Goal: Task Accomplishment & Management: Complete application form

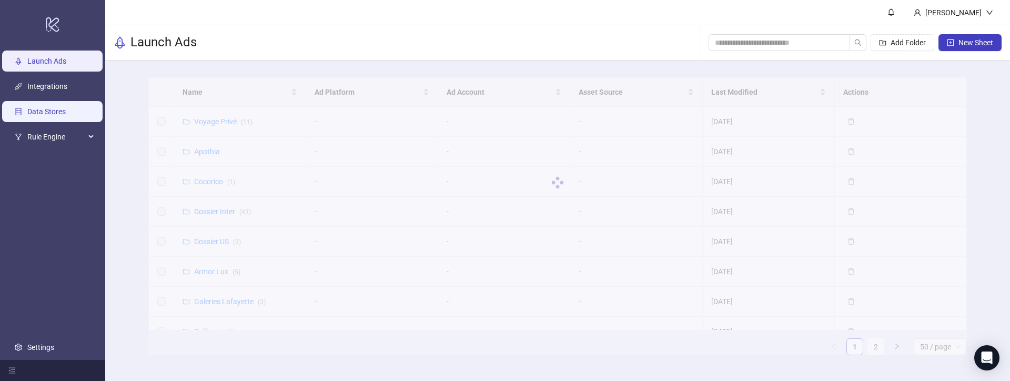
click at [47, 107] on link "Data Stores" at bounding box center [46, 111] width 38 height 8
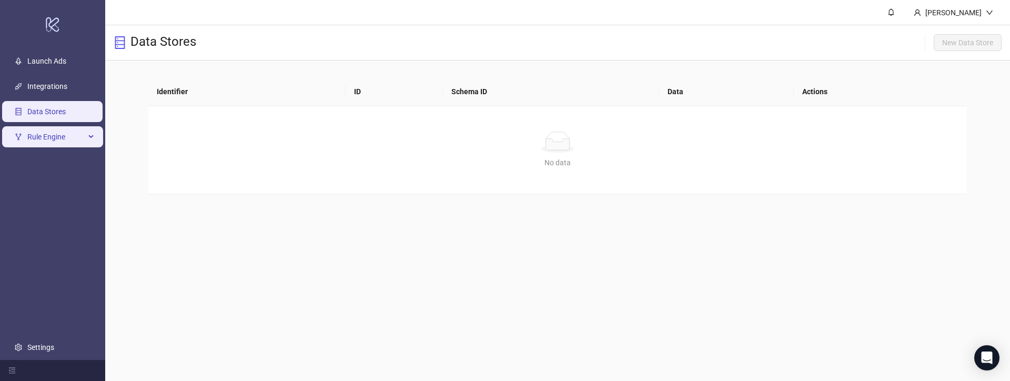
click at [65, 138] on span "Rule Engine" at bounding box center [56, 136] width 58 height 21
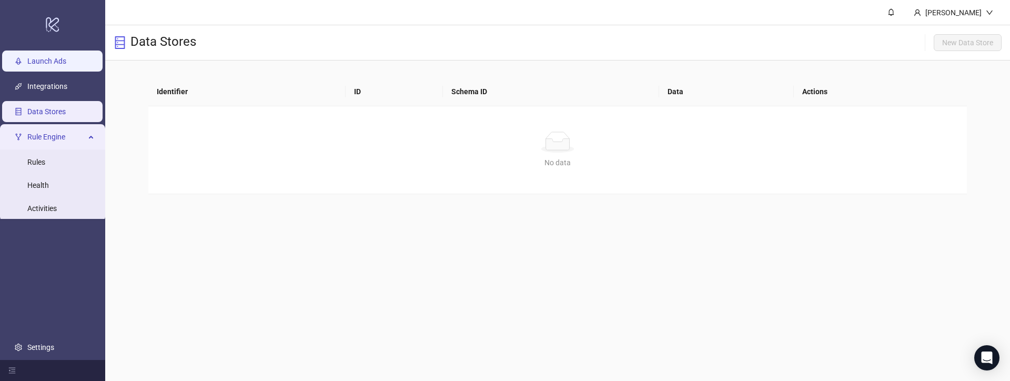
click at [48, 63] on link "Launch Ads" at bounding box center [46, 61] width 39 height 8
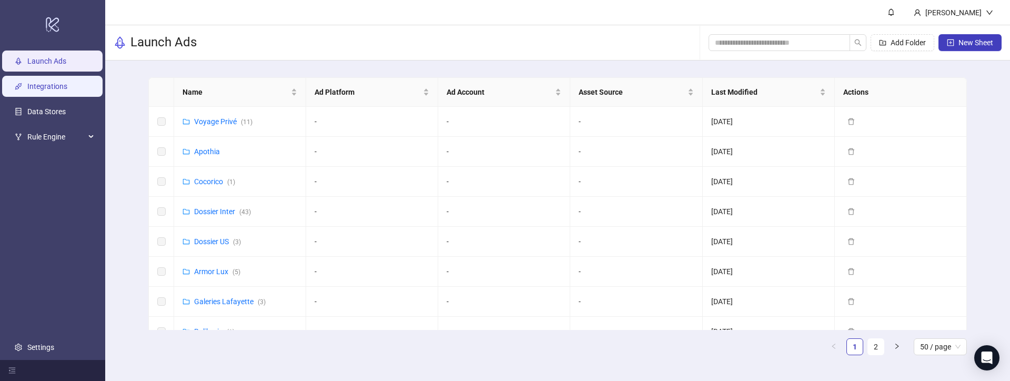
click at [48, 88] on link "Integrations" at bounding box center [47, 86] width 40 height 8
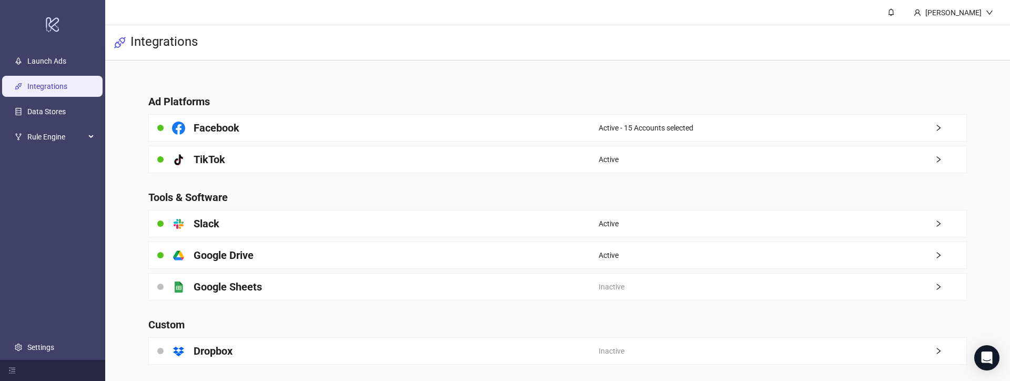
scroll to position [5, 0]
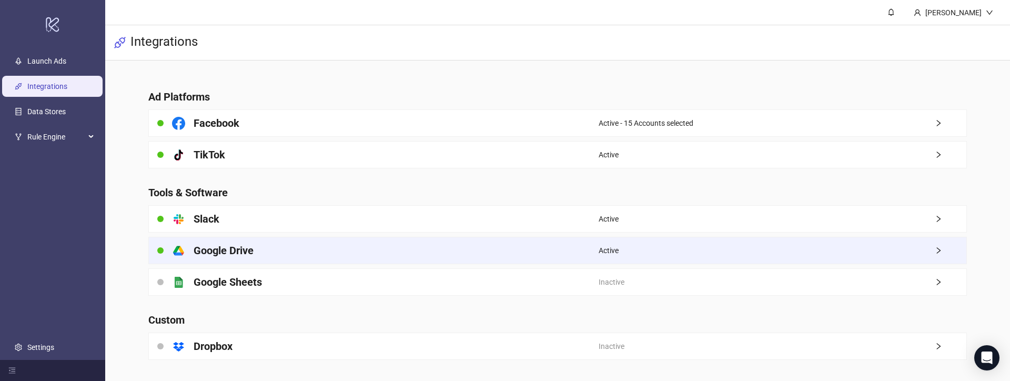
click at [211, 246] on h4 "Google Drive" at bounding box center [224, 250] width 60 height 15
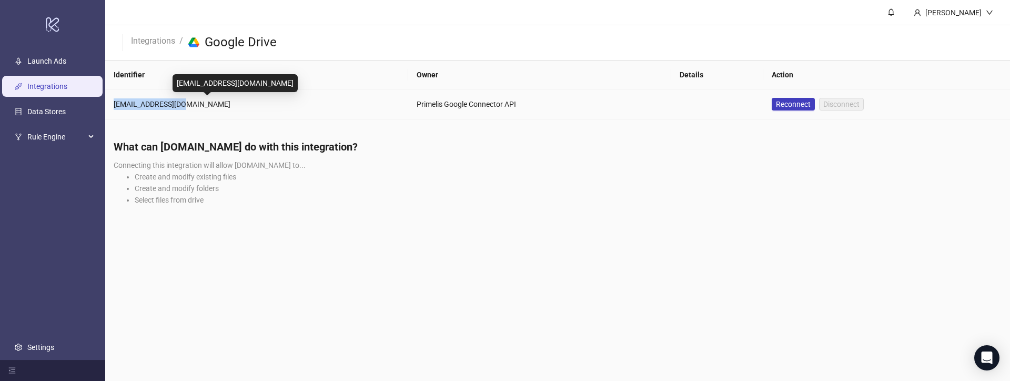
drag, startPoint x: 113, startPoint y: 105, endPoint x: 179, endPoint y: 104, distance: 66.3
click at [179, 104] on td "[EMAIL_ADDRESS][DOMAIN_NAME]" at bounding box center [256, 104] width 303 height 30
copy div "[EMAIL_ADDRESS][DOMAIN_NAME]"
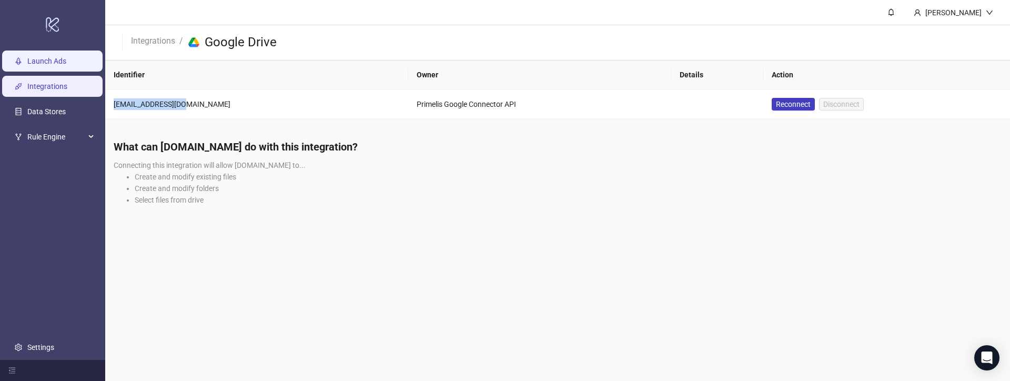
click at [33, 65] on link "Launch Ads" at bounding box center [46, 61] width 39 height 8
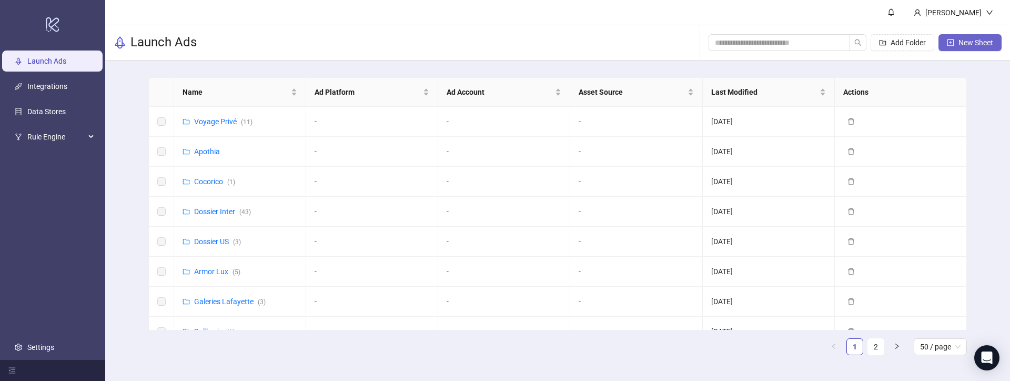
click at [962, 43] on span "New Sheet" at bounding box center [975, 42] width 35 height 8
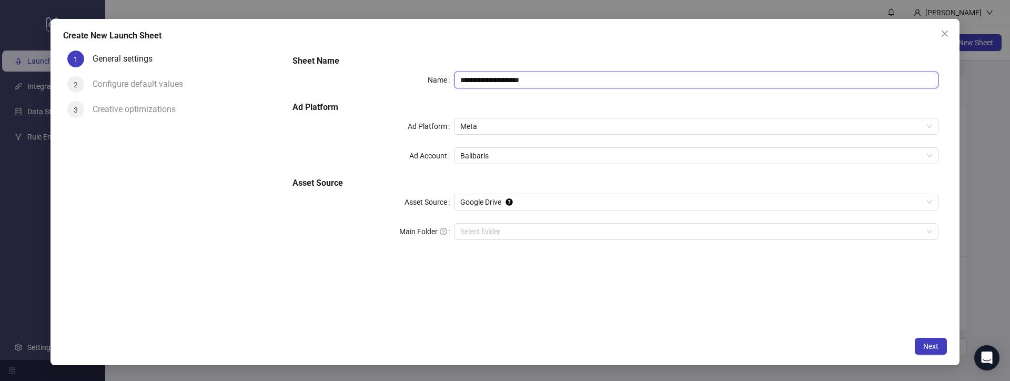
click at [494, 76] on input "**********" at bounding box center [696, 80] width 484 height 17
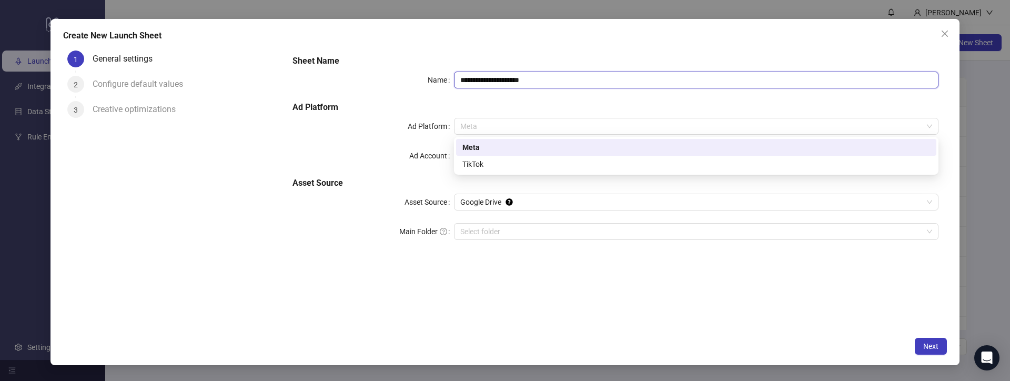
drag, startPoint x: 491, startPoint y: 126, endPoint x: 491, endPoint y: 153, distance: 27.3
click at [491, 126] on span "Meta" at bounding box center [696, 126] width 472 height 16
click at [491, 153] on div "Meta" at bounding box center [696, 147] width 480 height 17
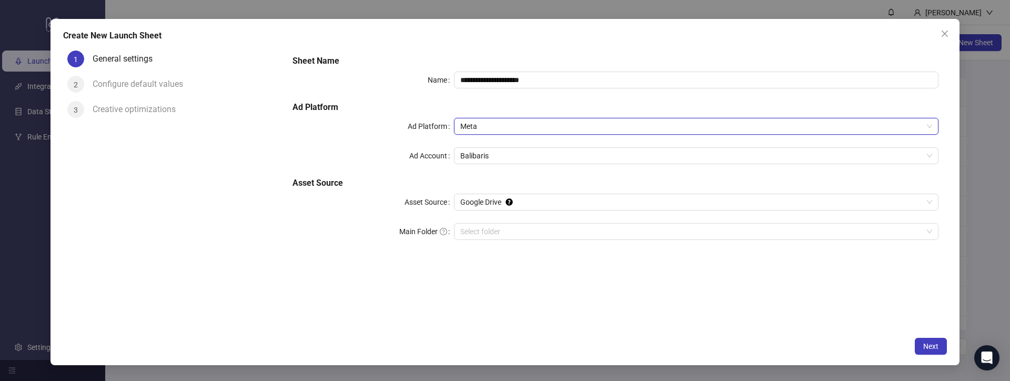
click at [431, 155] on label "Ad Account" at bounding box center [431, 155] width 45 height 17
click at [460, 155] on input "Ad Account" at bounding box center [691, 156] width 462 height 16
click at [471, 186] on h5 "Asset Source" at bounding box center [615, 183] width 646 height 13
click at [471, 196] on span "Google Drive" at bounding box center [696, 202] width 472 height 16
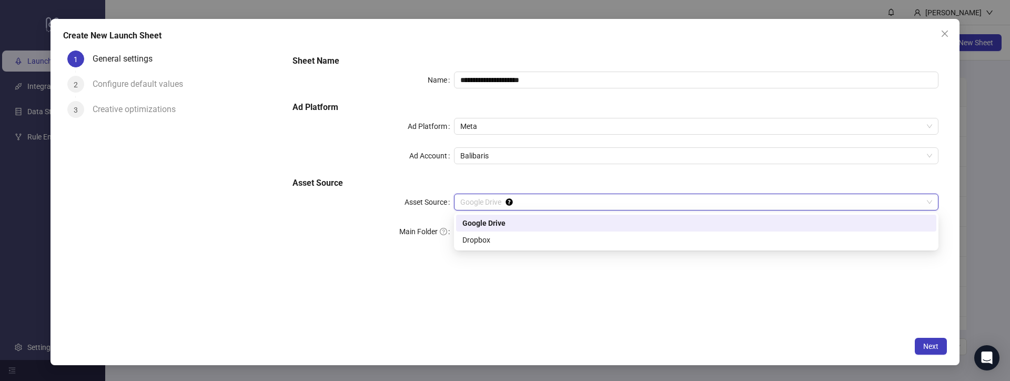
click at [472, 219] on div "Google Drive" at bounding box center [696, 223] width 468 height 12
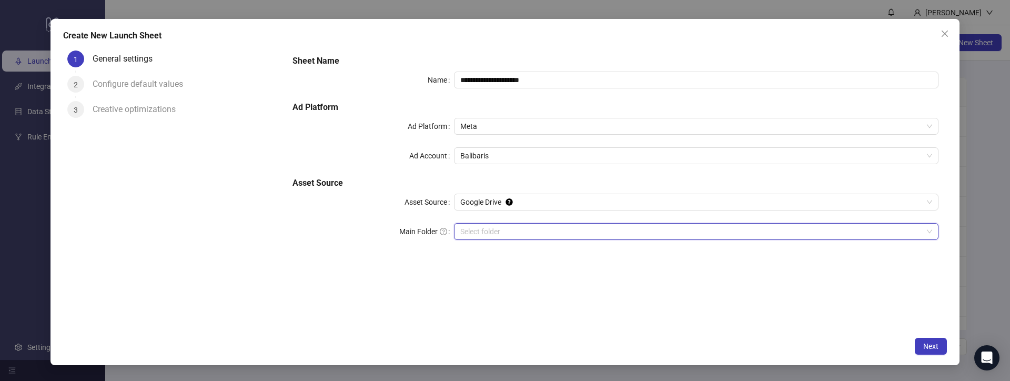
click at [462, 224] on input "Main Folder" at bounding box center [691, 232] width 462 height 16
click at [472, 204] on span "Google Drive" at bounding box center [696, 202] width 472 height 16
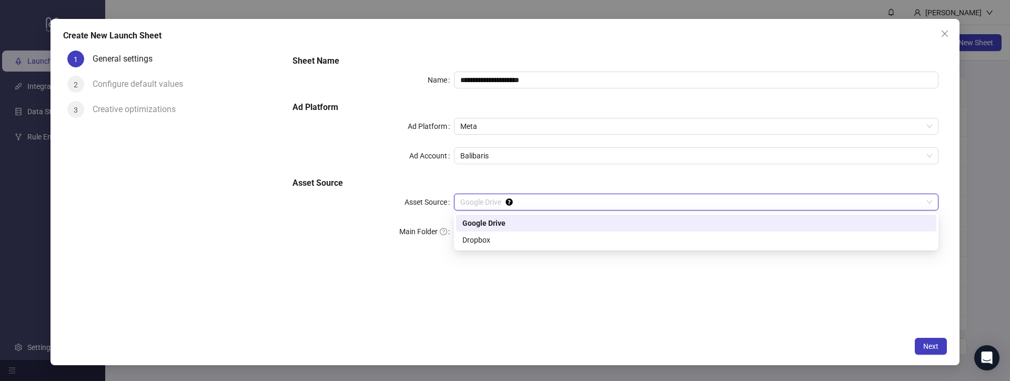
click at [475, 221] on div "Google Drive" at bounding box center [696, 223] width 468 height 12
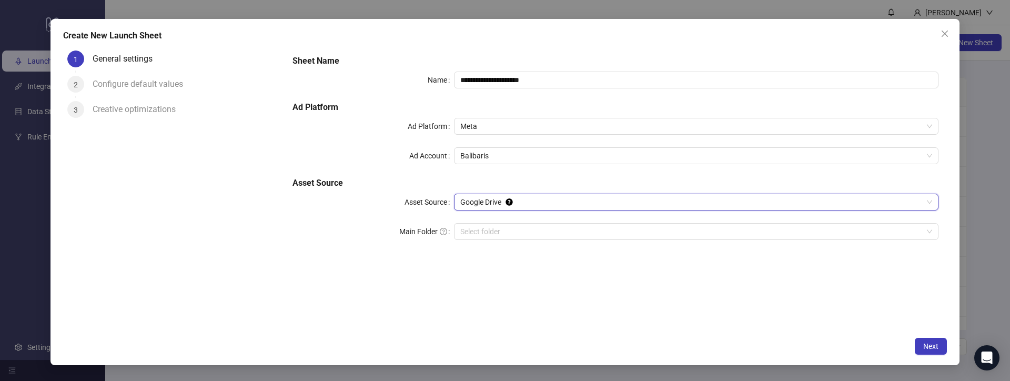
click at [442, 230] on icon "question-circle" at bounding box center [443, 232] width 3 height 4
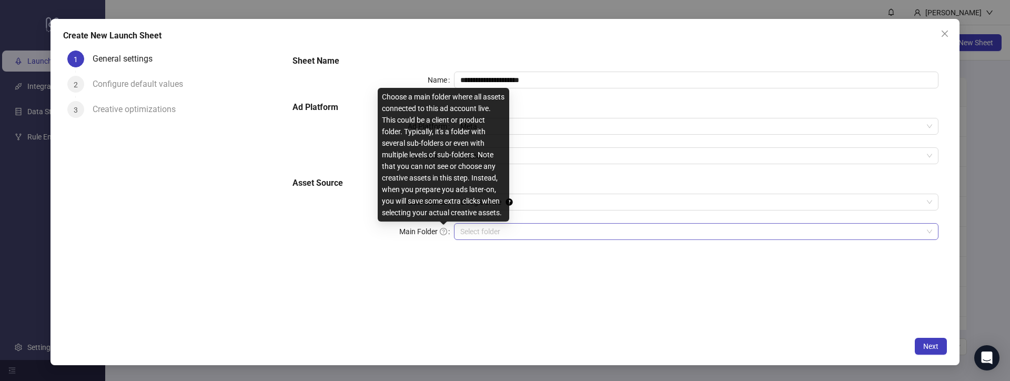
click at [498, 231] on input "Main Folder" at bounding box center [691, 232] width 462 height 16
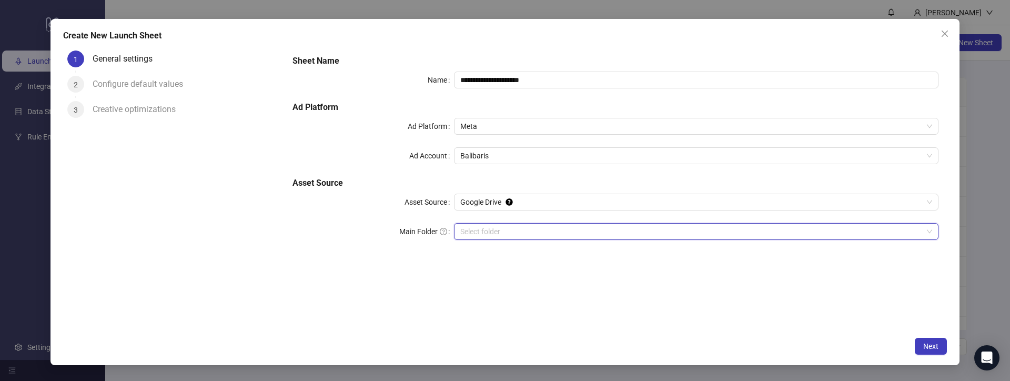
click at [471, 227] on input "Main Folder" at bounding box center [691, 232] width 462 height 16
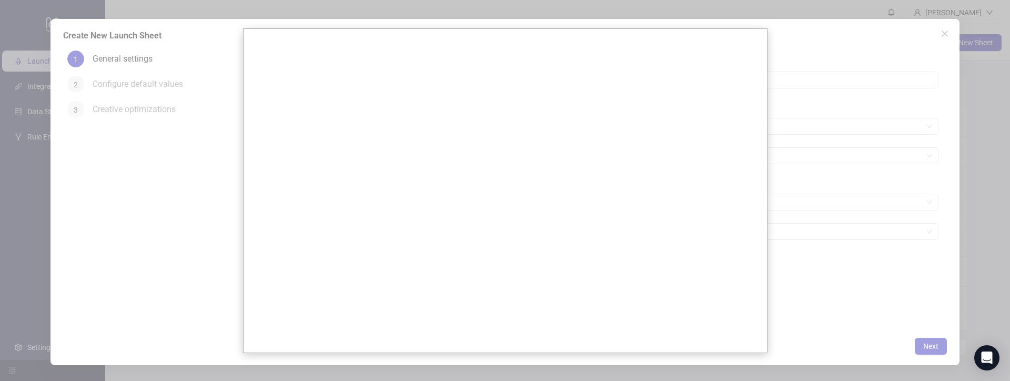
click at [200, 192] on div at bounding box center [505, 190] width 1010 height 381
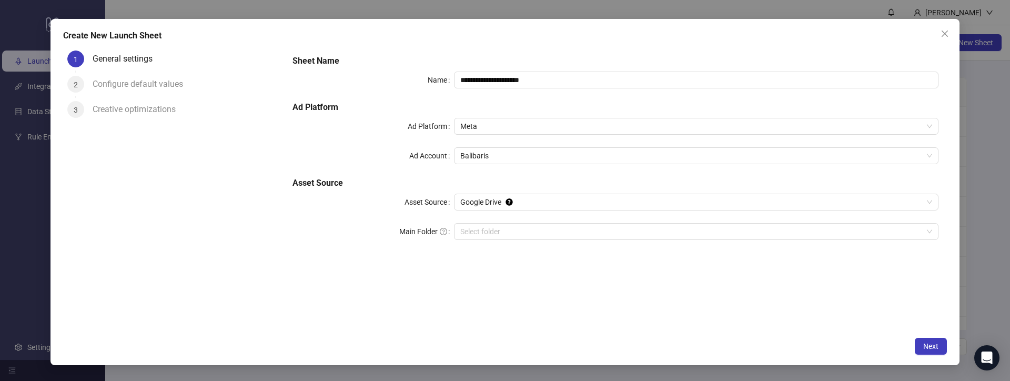
click at [491, 141] on div "**********" at bounding box center [615, 153] width 654 height 206
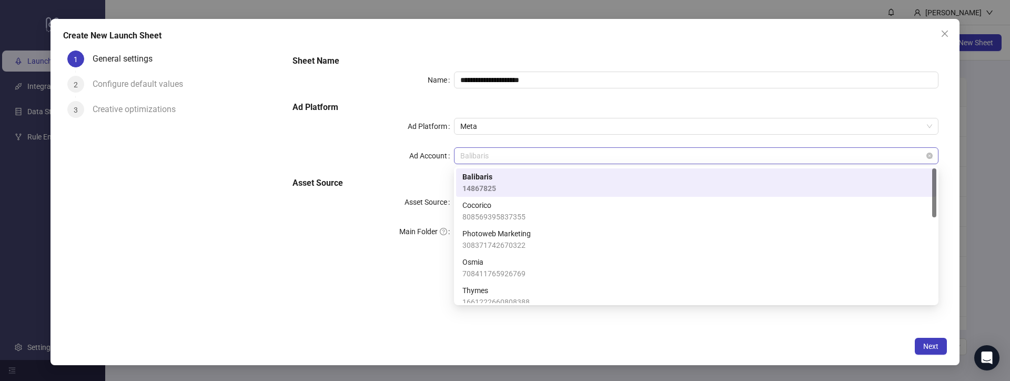
click at [491, 150] on span "Balibaris" at bounding box center [696, 156] width 472 height 16
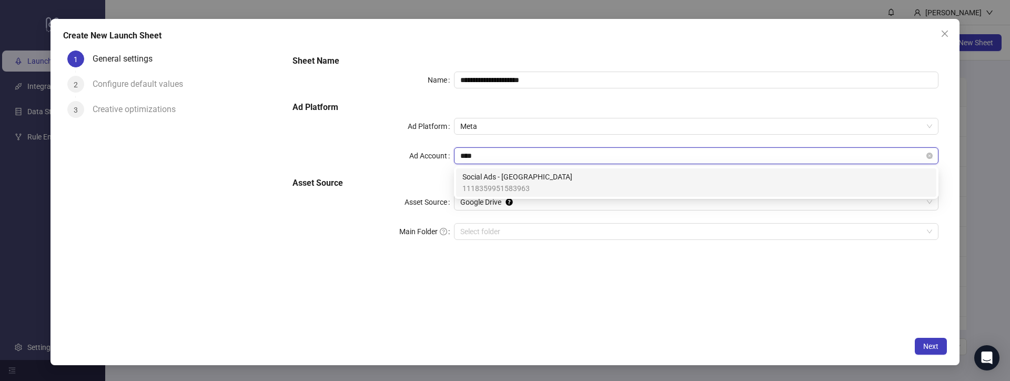
type input "*****"
click at [492, 185] on span "1118359951583963" at bounding box center [517, 189] width 110 height 12
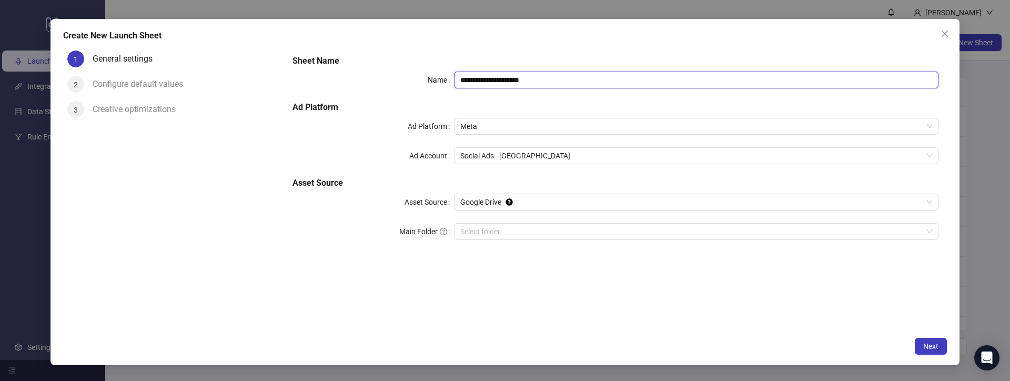
click at [479, 78] on input "**********" at bounding box center [696, 80] width 484 height 17
type input "********"
click at [499, 211] on div "Sheet Name Name ******** Ad Platform Ad Platform Meta Ad Account Social Ads - G…" at bounding box center [615, 153] width 654 height 206
click at [489, 204] on span "Google Drive" at bounding box center [696, 202] width 472 height 16
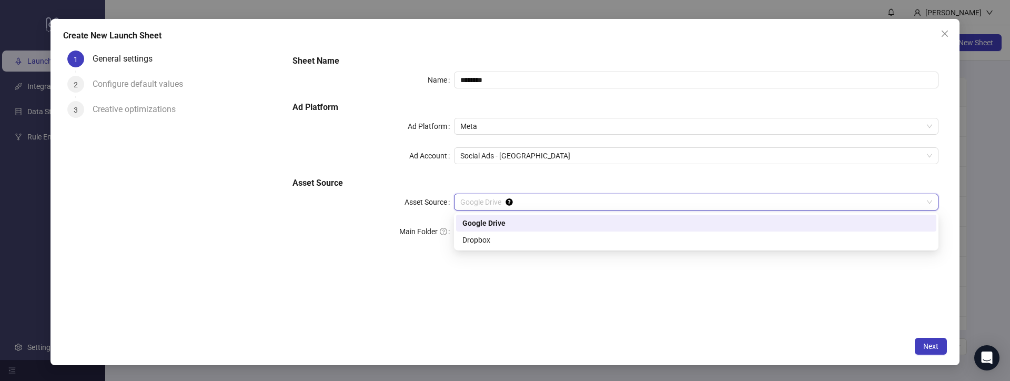
click at [480, 225] on div "Google Drive" at bounding box center [696, 223] width 468 height 12
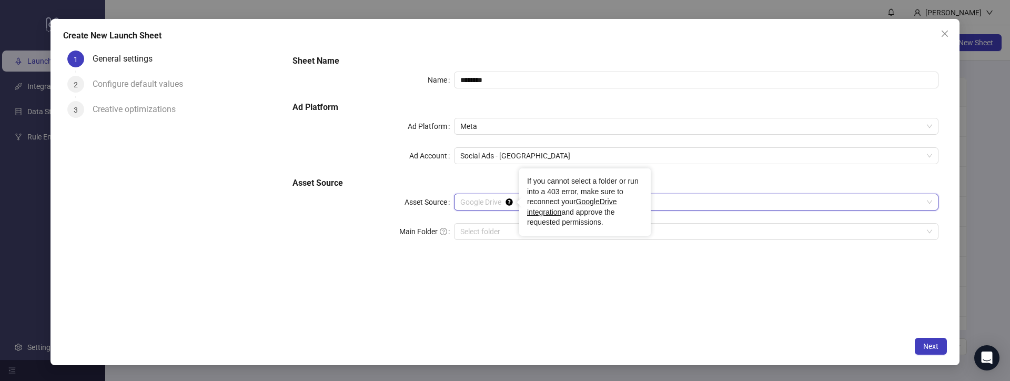
click at [504, 199] on div "Tooltip anchor" at bounding box center [508, 201] width 9 height 9
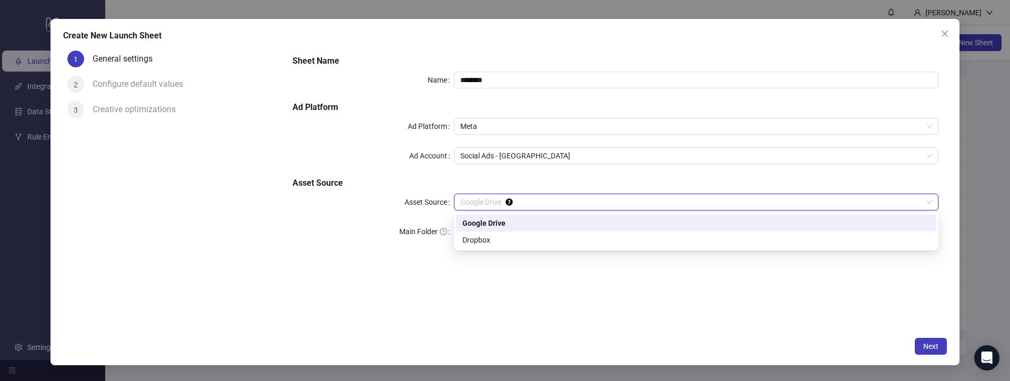
click at [488, 219] on div "Google Drive" at bounding box center [696, 223] width 468 height 12
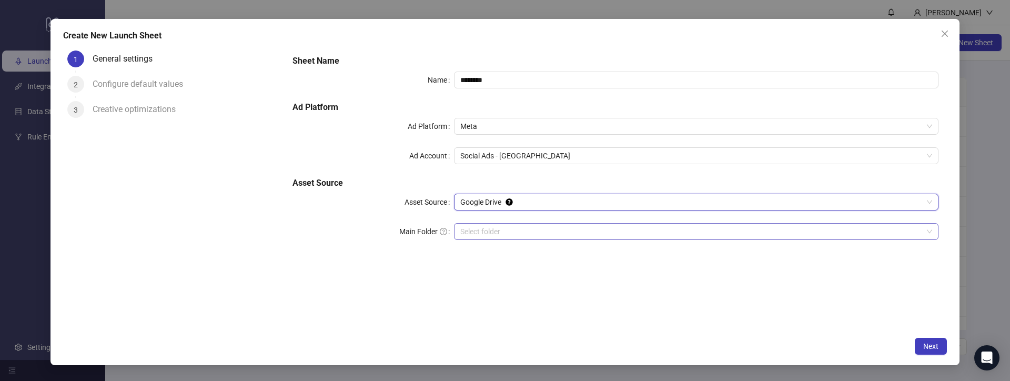
click at [466, 228] on input "Main Folder" at bounding box center [691, 232] width 462 height 16
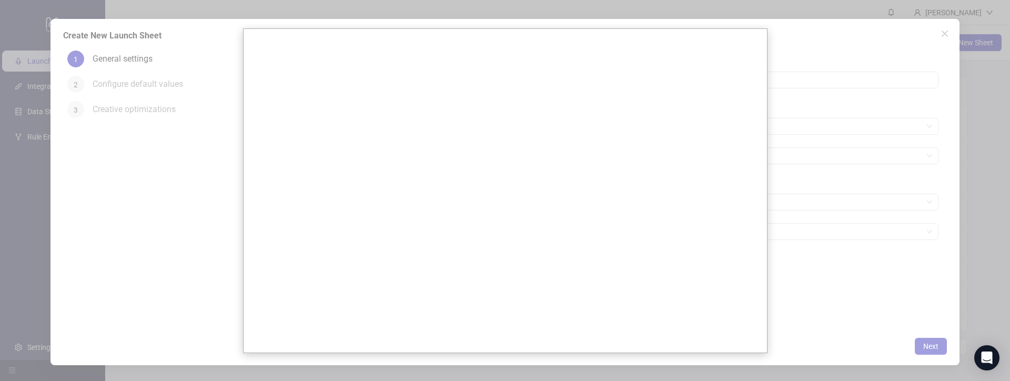
click at [129, 179] on div at bounding box center [505, 190] width 1010 height 381
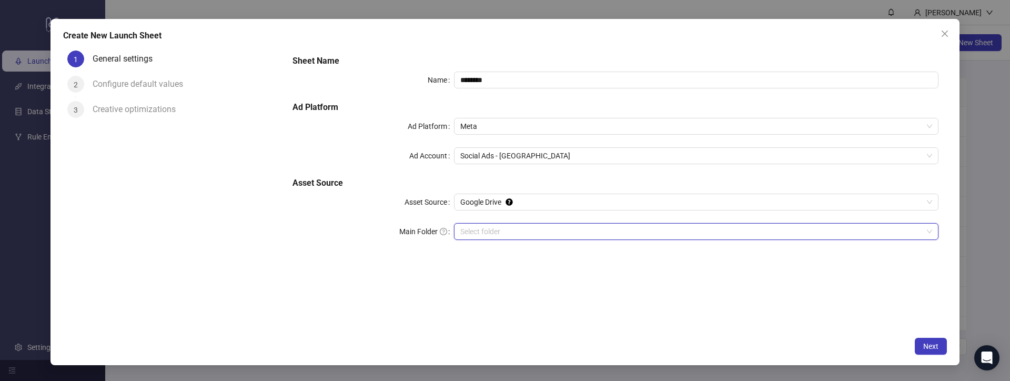
click at [124, 77] on div "Configure default values" at bounding box center [142, 84] width 99 height 17
click at [929, 22] on div "Create New Launch Sheet 1 General settings 2 Configure default values 3 Creativ…" at bounding box center [504, 192] width 909 height 346
click at [938, 25] on button "Close" at bounding box center [944, 33] width 17 height 17
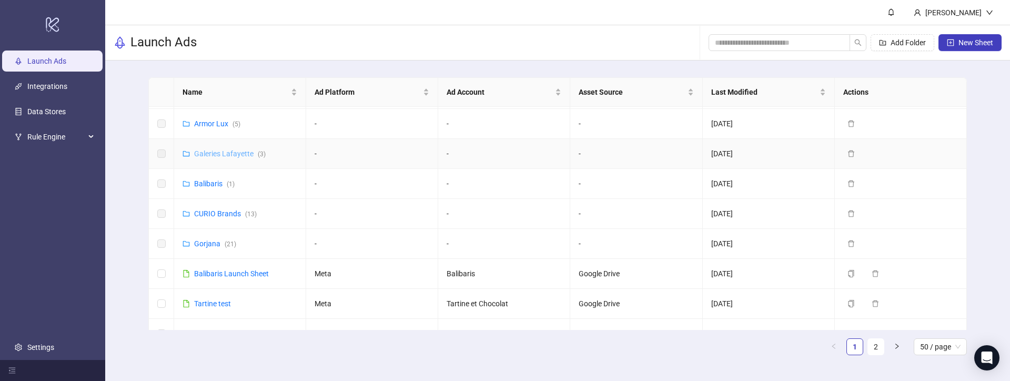
scroll to position [164, 0]
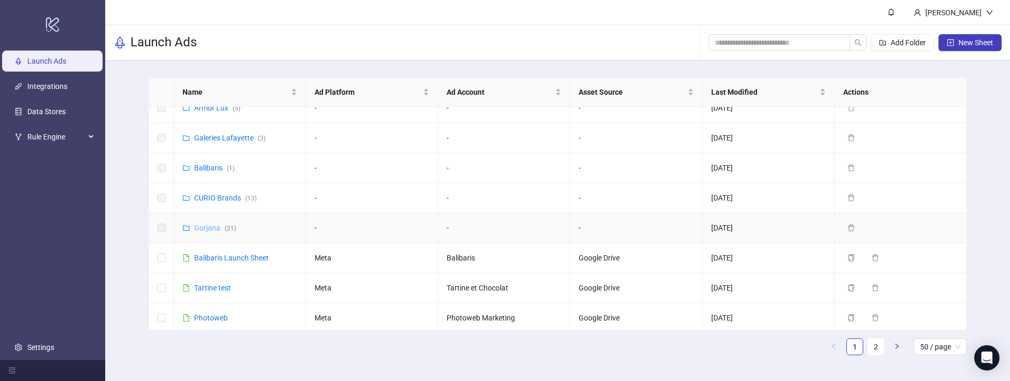
click at [202, 229] on link "Gorjana ( 21 )" at bounding box center [215, 228] width 42 height 8
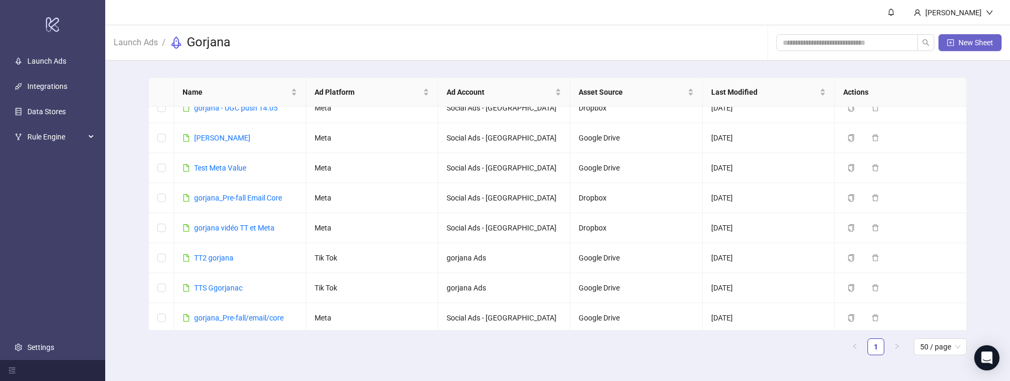
click at [958, 48] on button "New Sheet" at bounding box center [969, 42] width 63 height 17
type input "**********"
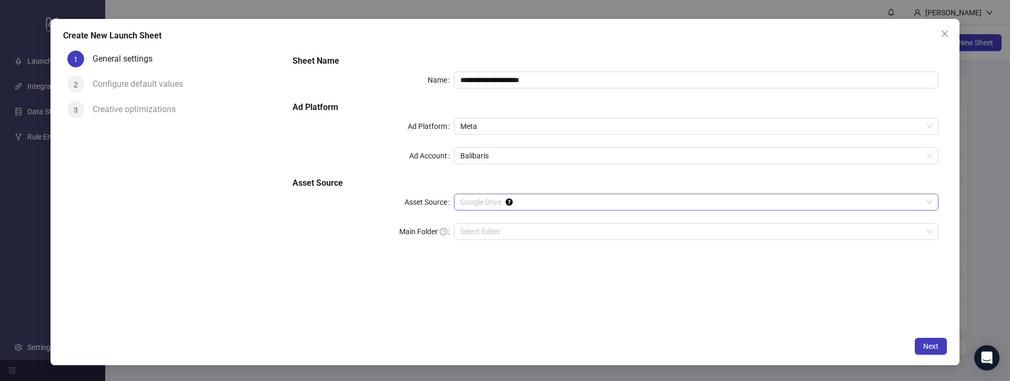
click at [477, 204] on span "Google Drive" at bounding box center [696, 202] width 472 height 16
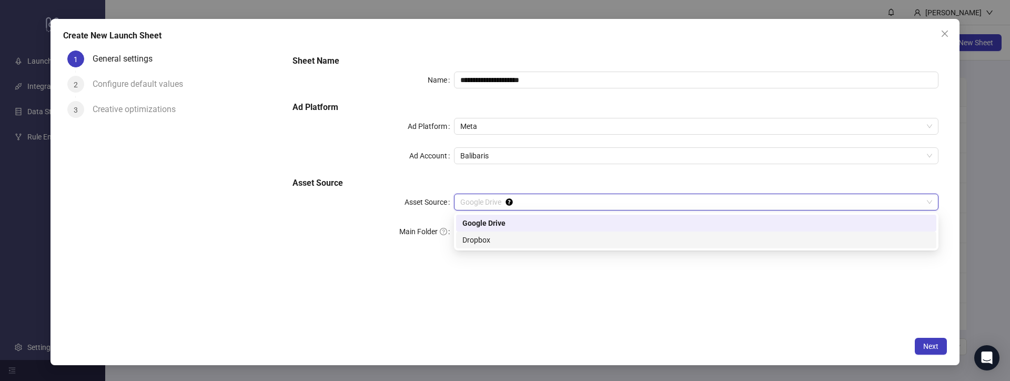
click at [473, 224] on div "Google Drive" at bounding box center [696, 223] width 468 height 12
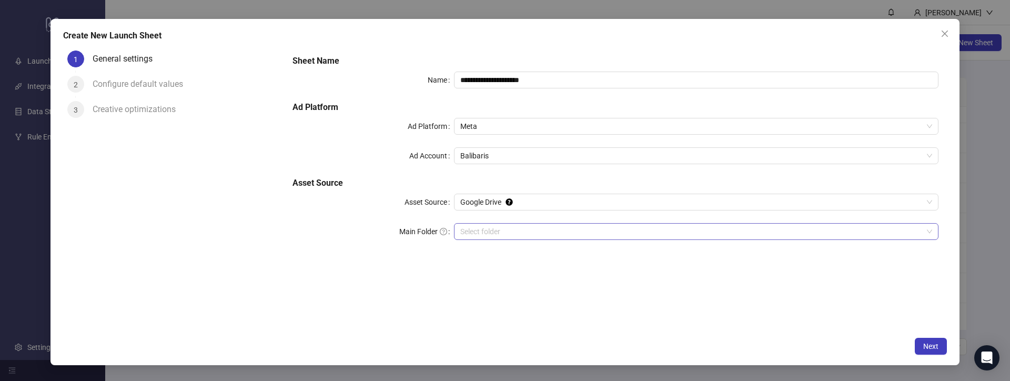
drag, startPoint x: 430, startPoint y: 226, endPoint x: 470, endPoint y: 226, distance: 40.0
click at [470, 226] on div "Main Folder Select folder" at bounding box center [615, 231] width 646 height 17
click at [470, 226] on input "Main Folder" at bounding box center [691, 232] width 462 height 16
click at [478, 160] on span "Balibaris" at bounding box center [696, 156] width 472 height 16
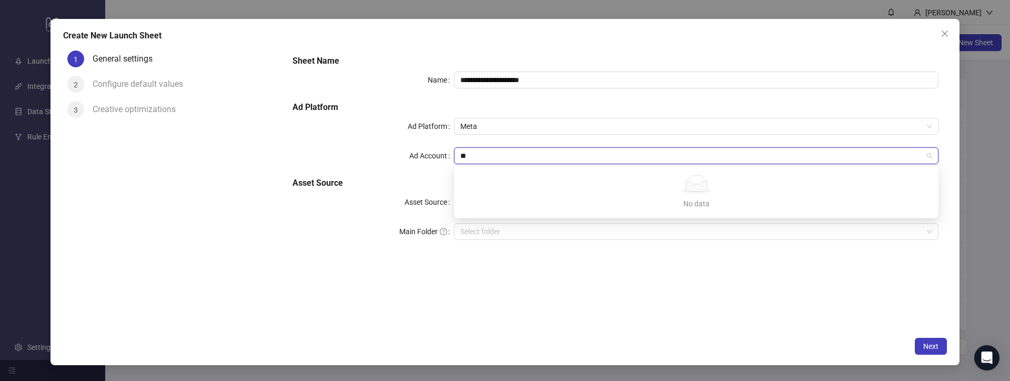
type input "*"
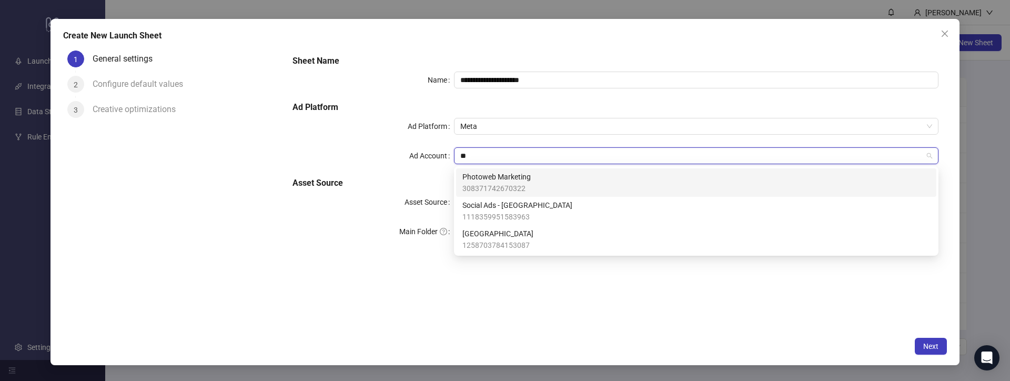
type input "***"
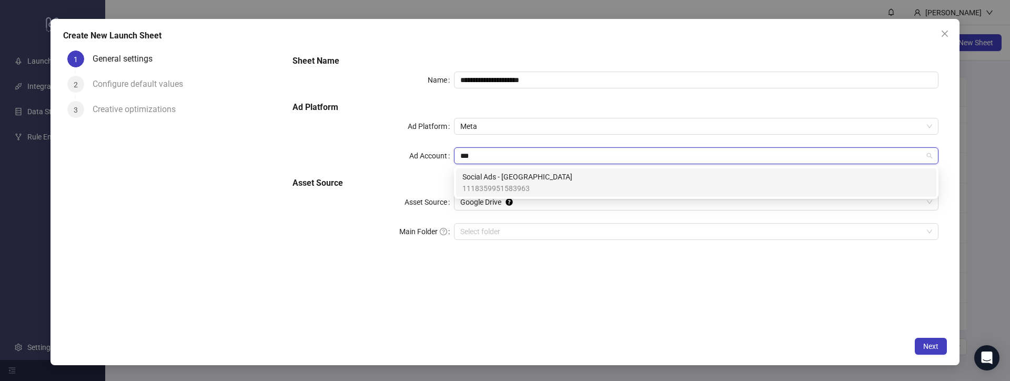
click at [485, 183] on span "1118359951583963" at bounding box center [517, 189] width 110 height 12
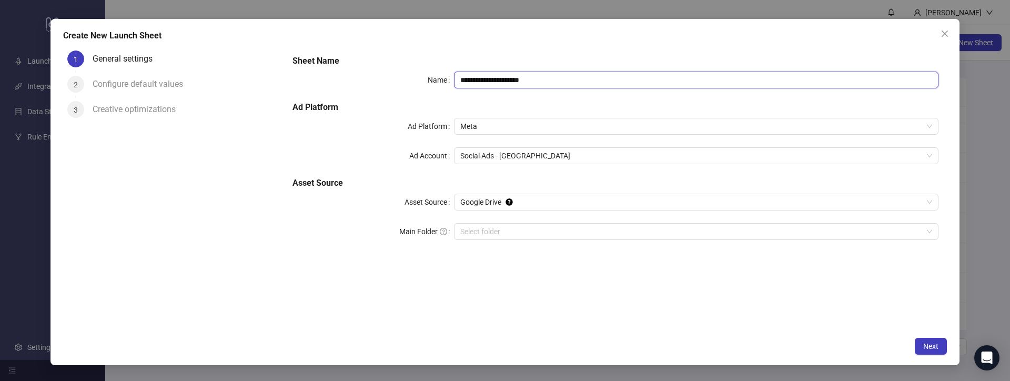
drag, startPoint x: 537, startPoint y: 85, endPoint x: 151, endPoint y: 47, distance: 387.3
click at [151, 47] on div "**********" at bounding box center [505, 188] width 884 height 285
type input "*******"
click at [252, 156] on div "1 General settings 2 Configure default values 3 Creative optimizations" at bounding box center [173, 188] width 221 height 285
click at [482, 230] on input "Main Folder" at bounding box center [691, 232] width 462 height 16
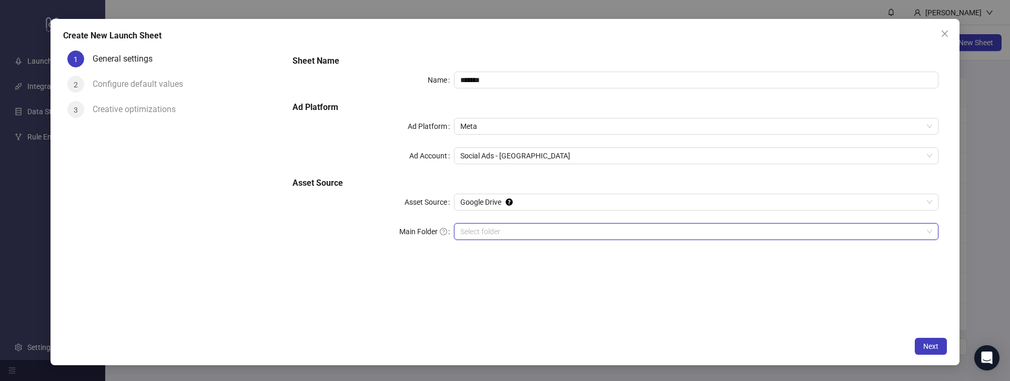
click at [475, 233] on input "Main Folder" at bounding box center [691, 232] width 462 height 16
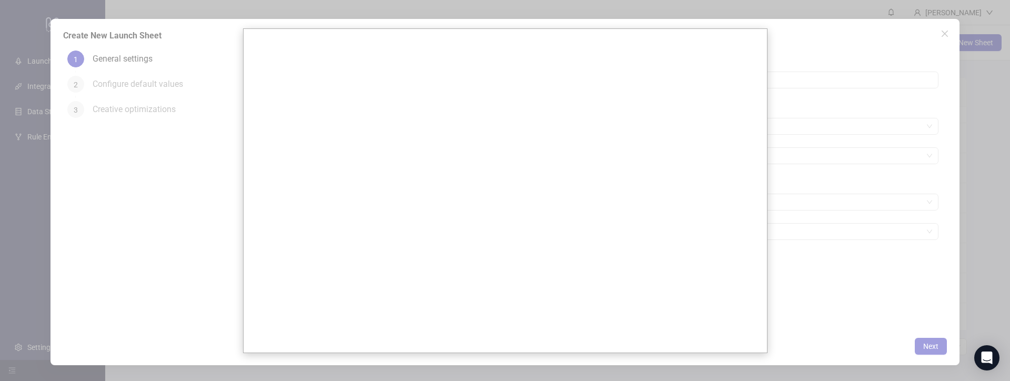
click at [184, 54] on div at bounding box center [505, 190] width 1010 height 381
click at [186, 18] on div at bounding box center [505, 190] width 1010 height 381
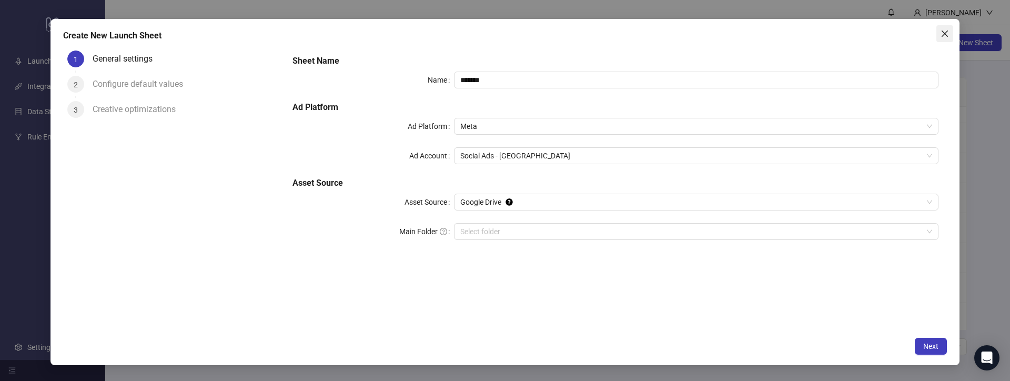
click at [950, 35] on span "Close" at bounding box center [944, 33] width 17 height 8
